Goal: Task Accomplishment & Management: Use online tool/utility

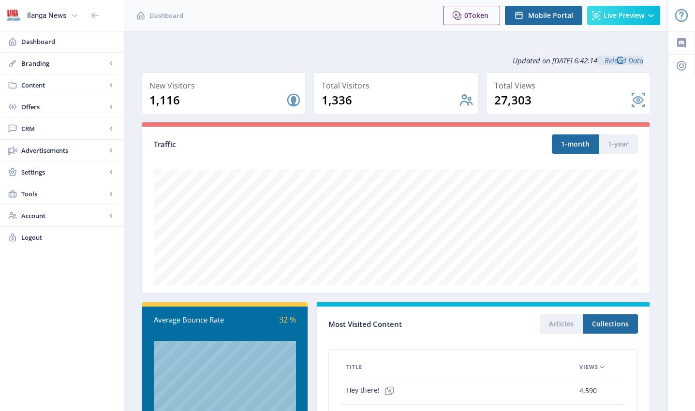
click at [35, 86] on span "Content" at bounding box center [63, 85] width 85 height 10
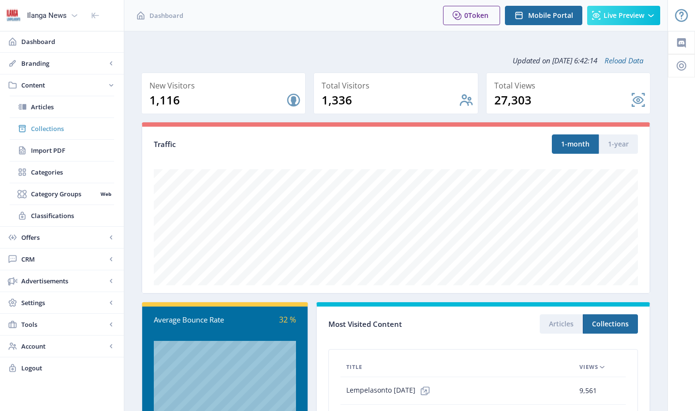
click at [61, 129] on span "Collections" at bounding box center [72, 129] width 83 height 10
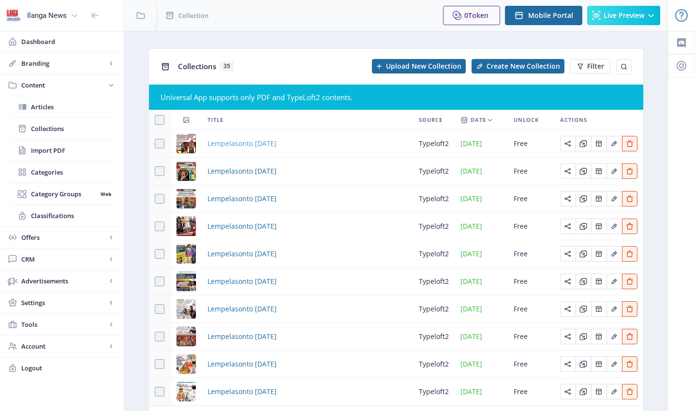
click at [245, 142] on span "Lempelasonto [DATE]" at bounding box center [242, 144] width 69 height 12
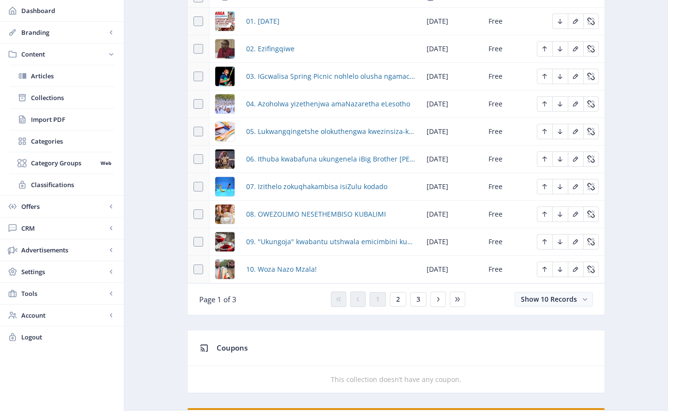
scroll to position [488, 0]
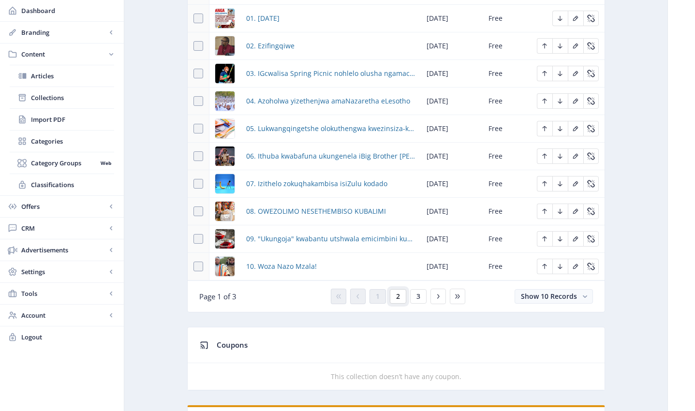
click at [399, 296] on span "2" at bounding box center [398, 297] width 4 height 8
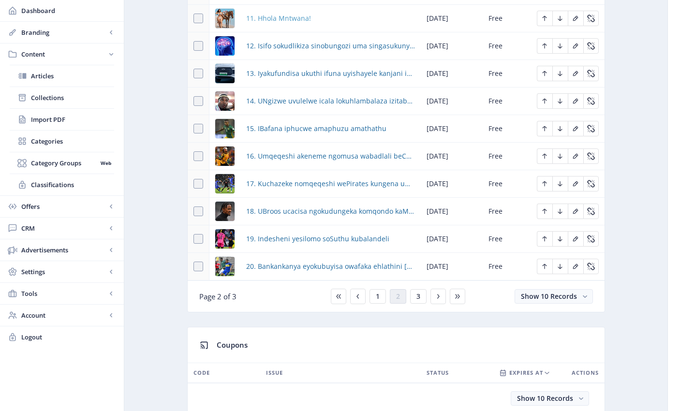
click at [274, 18] on span "11. Hhola Mntwana!" at bounding box center [278, 19] width 65 height 12
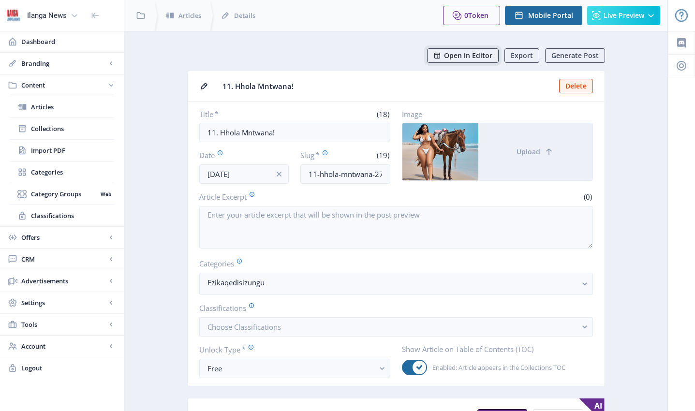
click at [471, 57] on span "Open in Editor" at bounding box center [468, 56] width 48 height 8
click at [61, 127] on span "Collections" at bounding box center [72, 129] width 83 height 10
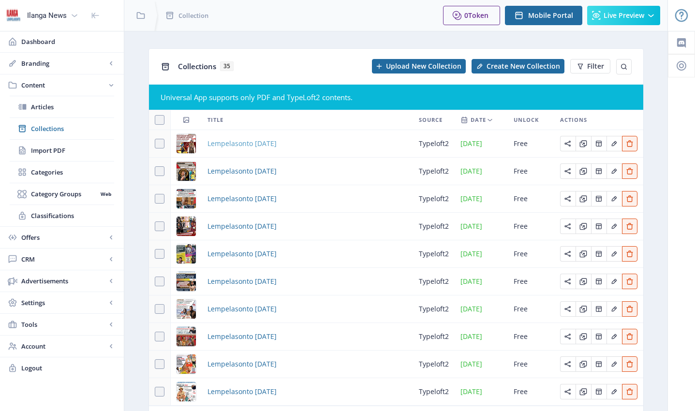
click at [262, 144] on span "Lempelasonto [DATE]" at bounding box center [242, 144] width 69 height 12
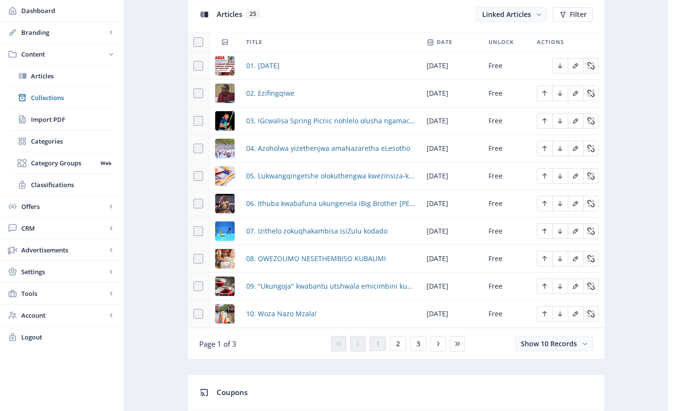
scroll to position [441, 0]
click at [297, 285] on span "09. "Ukungoja" kwabantu utshwala emicimbini kuvule ithuba lebhizinisi" at bounding box center [330, 286] width 169 height 12
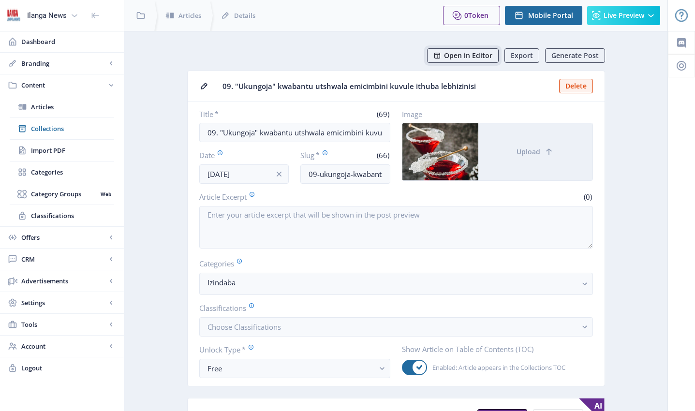
click at [466, 59] on span "Open in Editor" at bounding box center [468, 56] width 48 height 8
click at [52, 127] on span "Collections" at bounding box center [72, 129] width 83 height 10
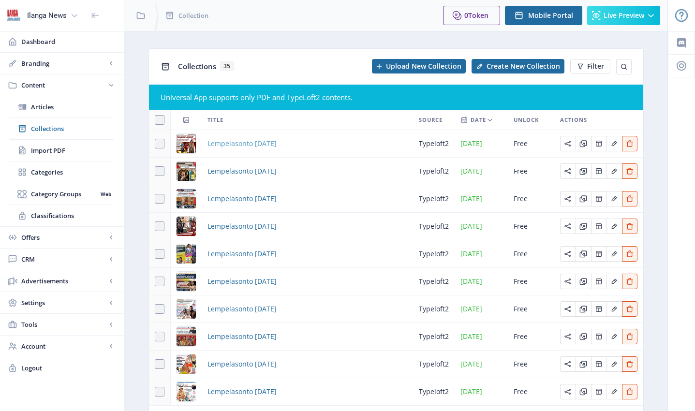
click at [264, 143] on span "Lempelasonto [DATE]" at bounding box center [242, 144] width 69 height 12
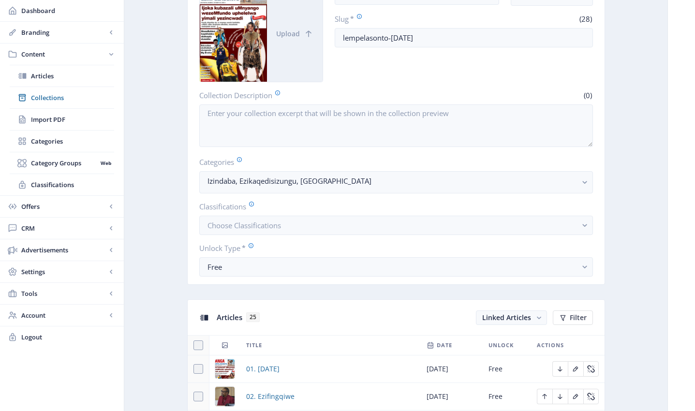
scroll to position [454, 0]
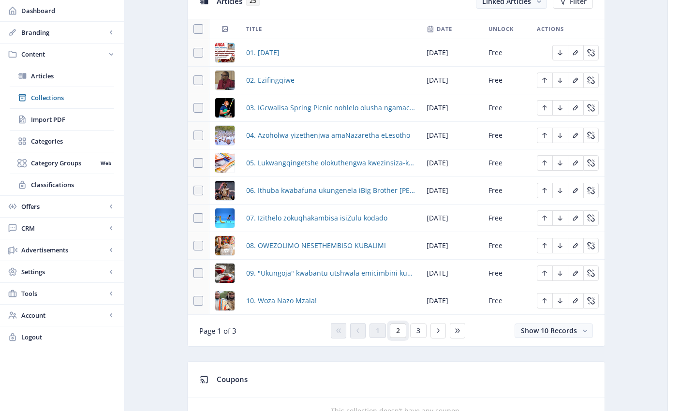
click at [397, 330] on span "2" at bounding box center [398, 331] width 4 height 8
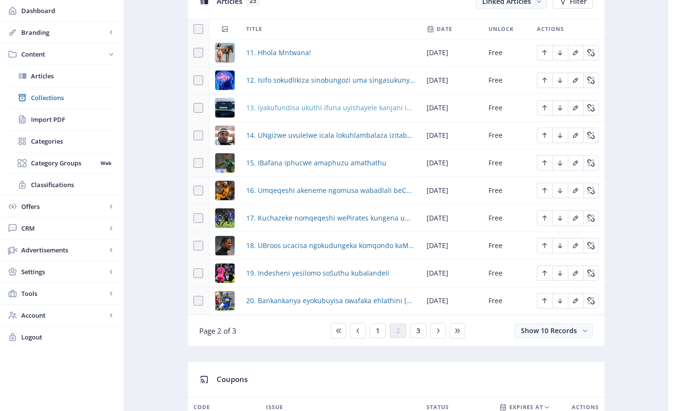
click at [283, 107] on span "13. Iyakufundisa ukuthi ifuna uyishayele kanjani iChery Tiggo Cross Hybrid" at bounding box center [330, 108] width 169 height 12
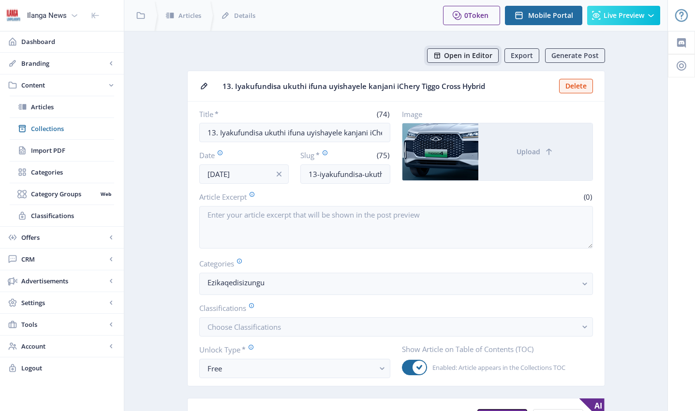
click at [472, 58] on span "Open in Editor" at bounding box center [468, 56] width 48 height 8
